Goal: Transaction & Acquisition: Purchase product/service

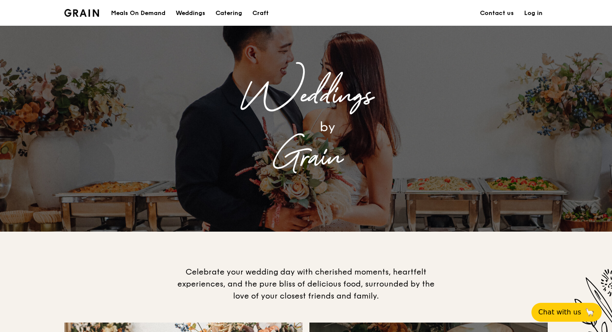
click at [130, 10] on div "Meals On Demand" at bounding box center [138, 13] width 54 height 26
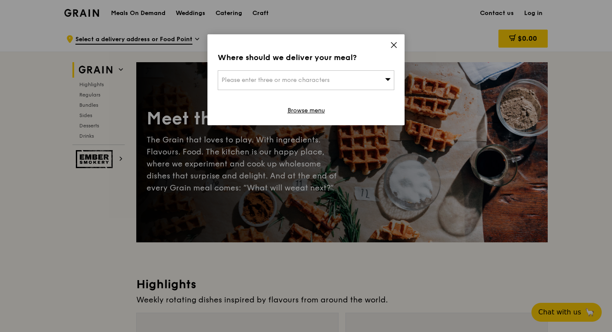
click at [283, 79] on span "Please enter three or more characters" at bounding box center [276, 79] width 108 height 7
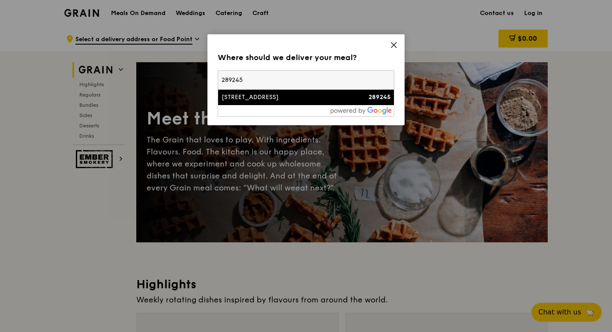
type input "289245"
click at [298, 96] on div "[STREET_ADDRESS]" at bounding box center [285, 97] width 127 height 9
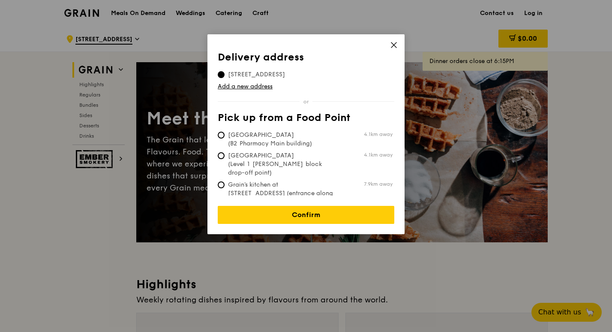
click at [395, 44] on icon at bounding box center [394, 44] width 5 height 5
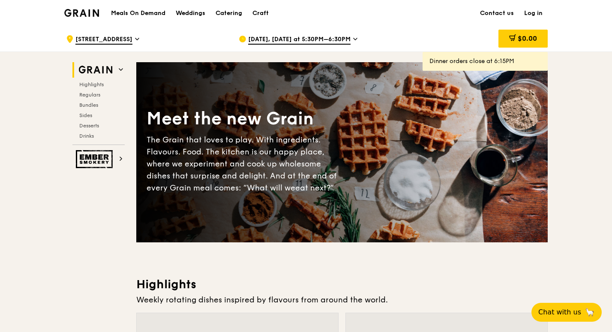
click at [354, 39] on icon at bounding box center [355, 39] width 3 height 2
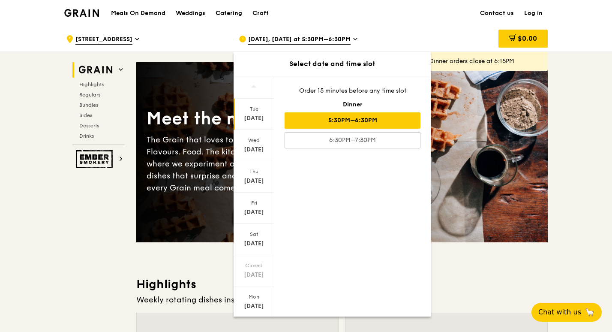
click at [403, 34] on div "[DATE], [DATE] at 5:30PM–6:30PM Select date and time slot [DATE] [DATE] [DATE] …" at bounding box center [318, 39] width 173 height 26
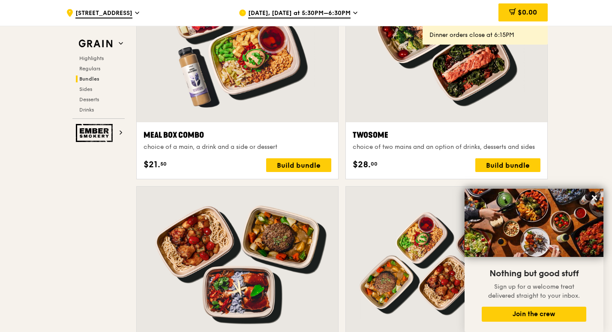
scroll to position [1342, 0]
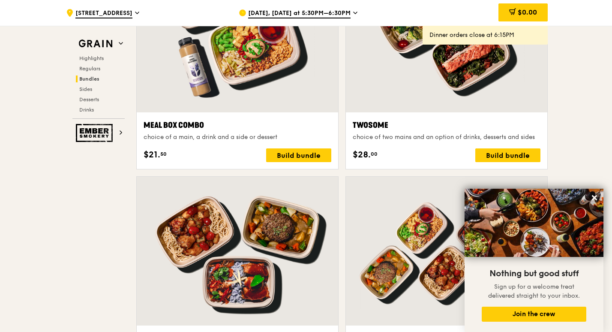
click at [283, 12] on span "[DATE], [DATE] at 5:30PM–6:30PM" at bounding box center [299, 13] width 102 height 9
